Goal: Information Seeking & Learning: Learn about a topic

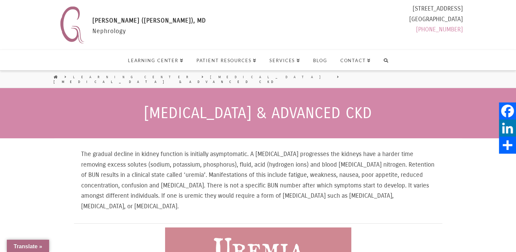
select select "Widget ng Pagsasalin ng Wika"
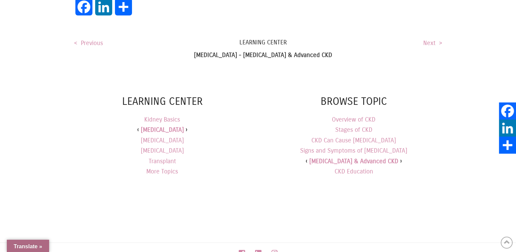
scroll to position [530, 0]
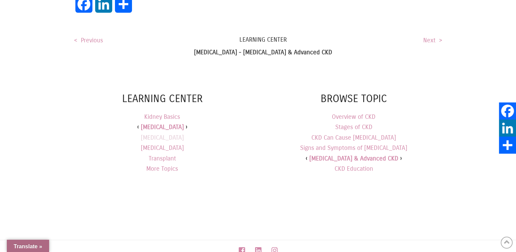
click at [164, 132] on link "[MEDICAL_DATA]" at bounding box center [162, 137] width 43 height 11
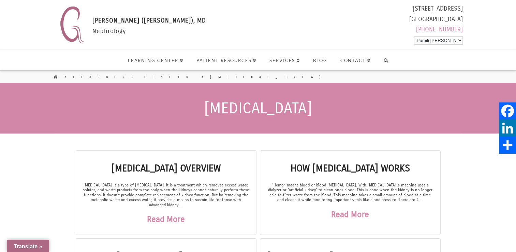
click at [378, 35] on div "Gaytri Manek (Formerly Gandotra), MD GAYTRI GANDOTRA (MANEK), MD Nephrology 111…" at bounding box center [260, 24] width 406 height 43
